Goal: Find contact information: Find contact information

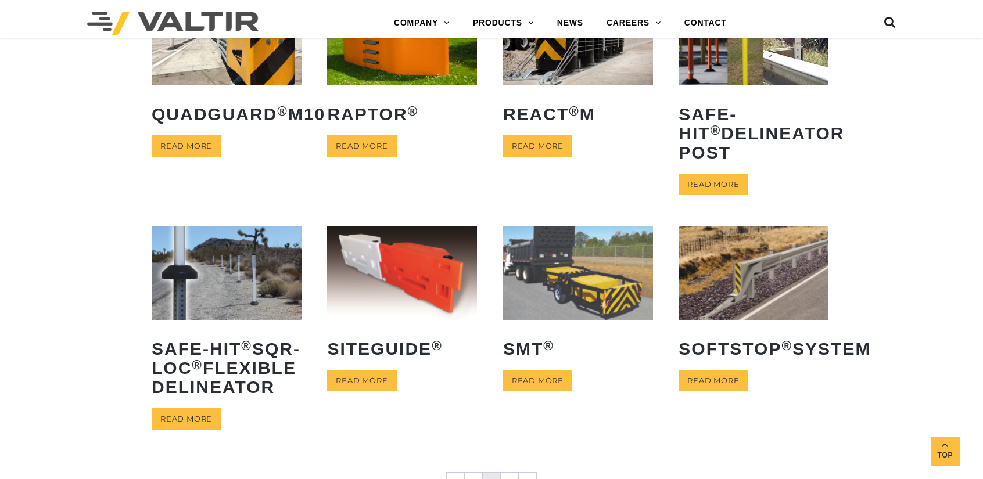
scroll to position [465, 0]
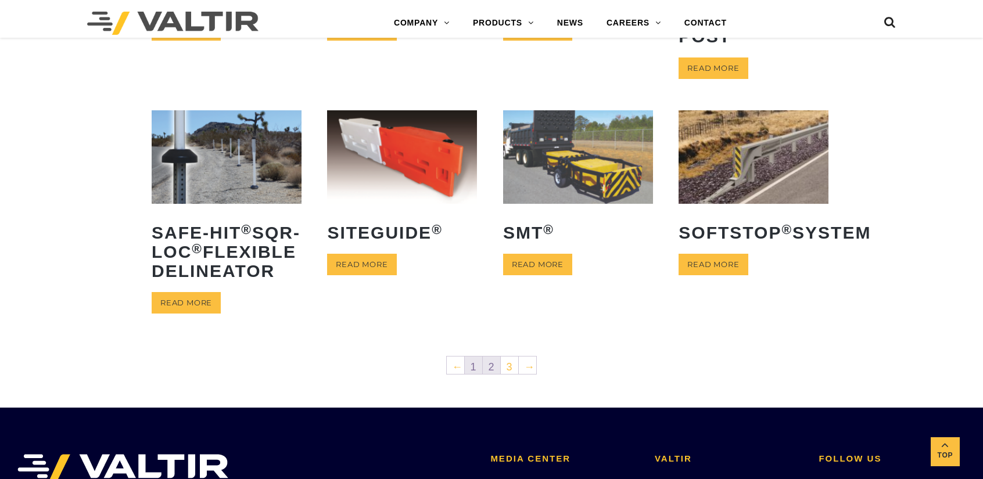
click at [473, 374] on link "1" at bounding box center [473, 365] width 17 height 17
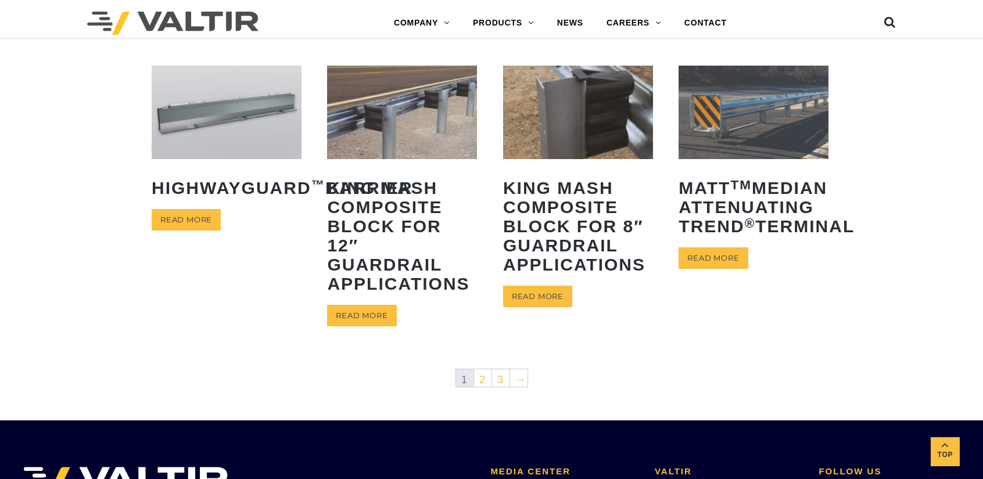
scroll to position [581, 0]
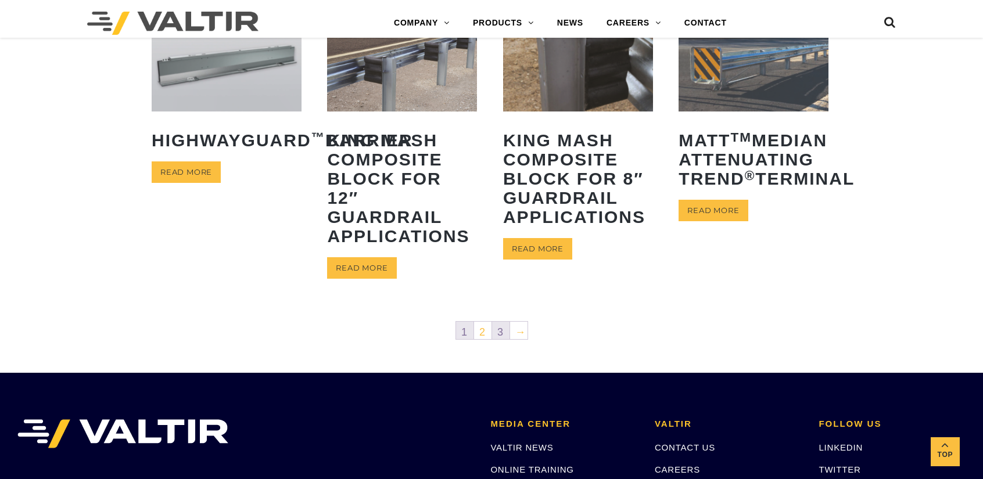
click at [499, 336] on link "3" at bounding box center [500, 330] width 17 height 17
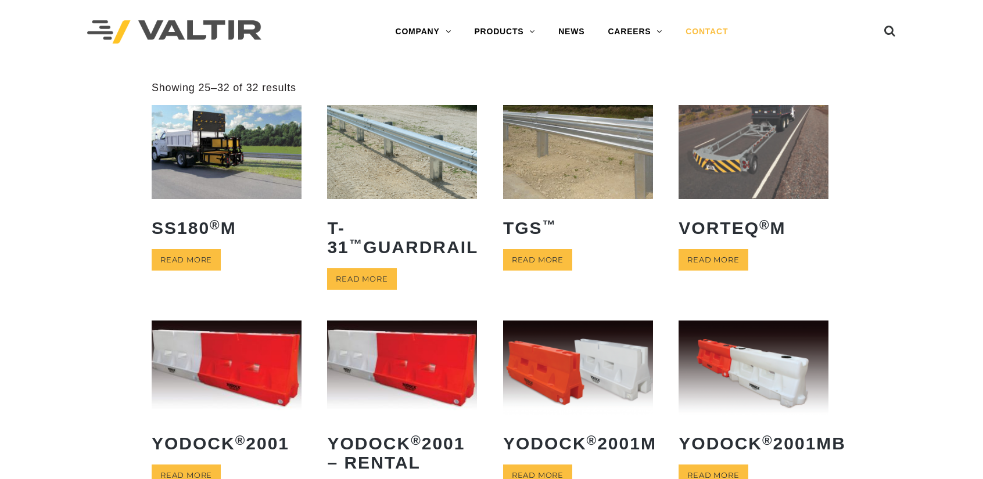
click at [707, 30] on link "CONTACT" at bounding box center [707, 31] width 66 height 23
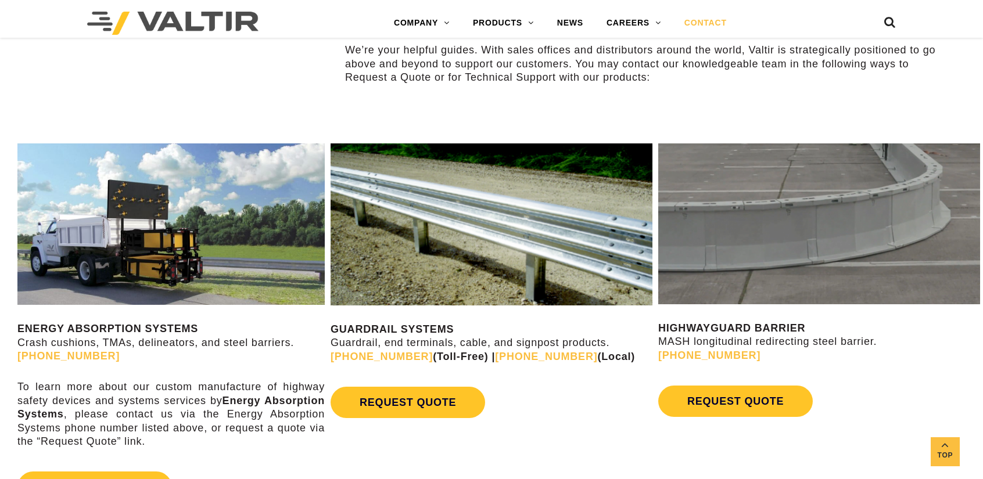
scroll to position [639, 0]
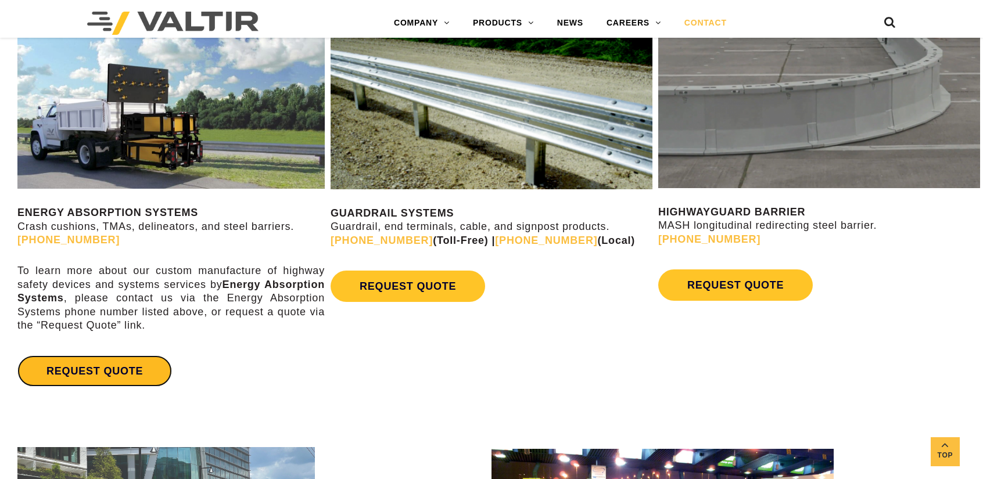
click at [82, 374] on link "REQUEST QUOTE" at bounding box center [94, 371] width 155 height 31
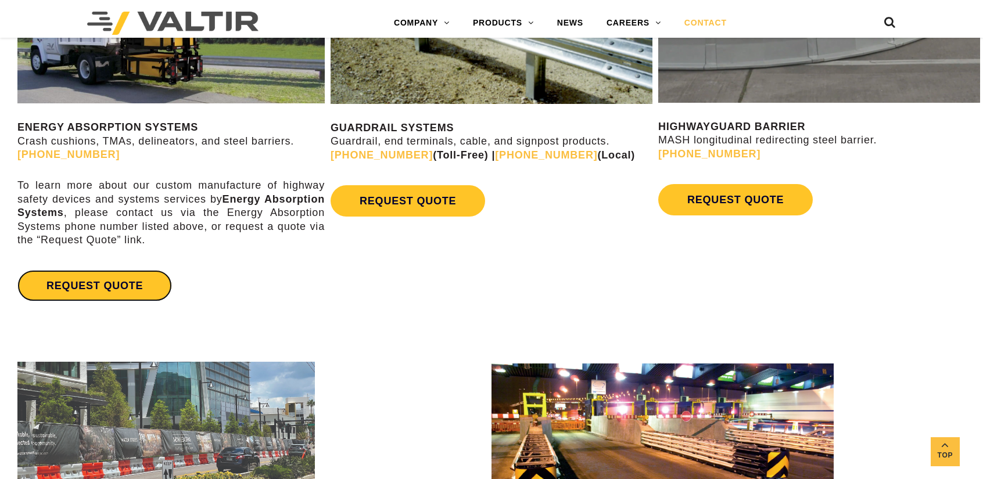
scroll to position [872, 0]
